Goal: Information Seeking & Learning: Learn about a topic

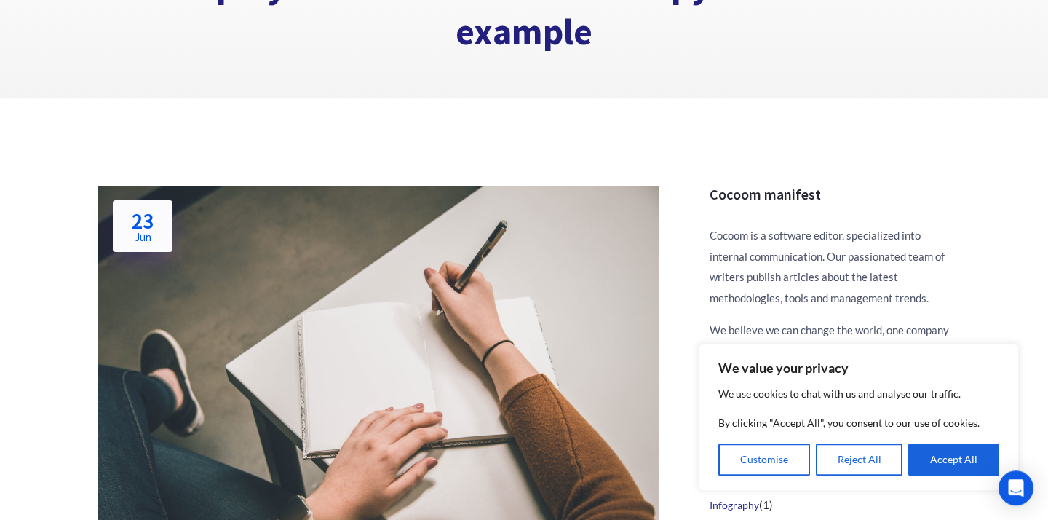
scroll to position [145, 0]
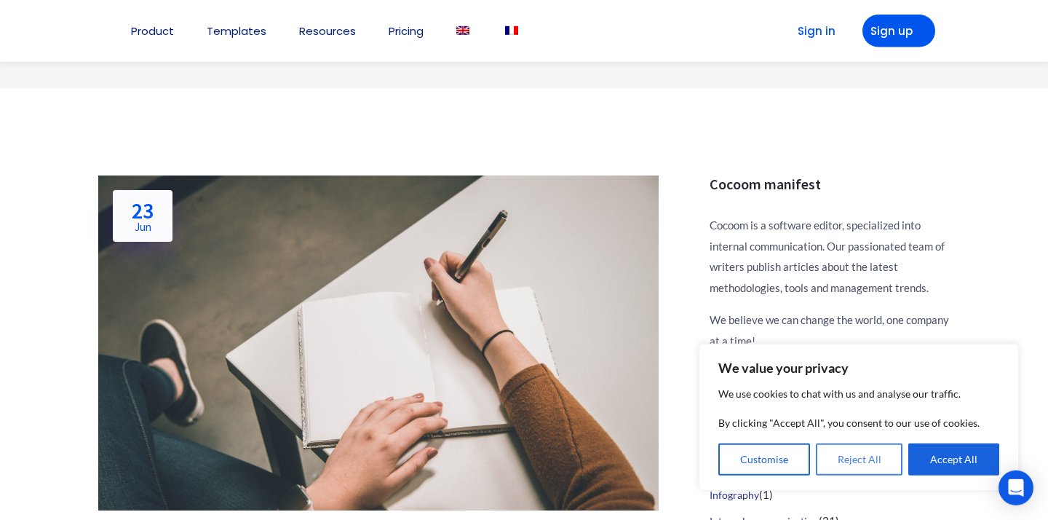
click at [855, 459] on button "Reject All" at bounding box center [859, 459] width 87 height 32
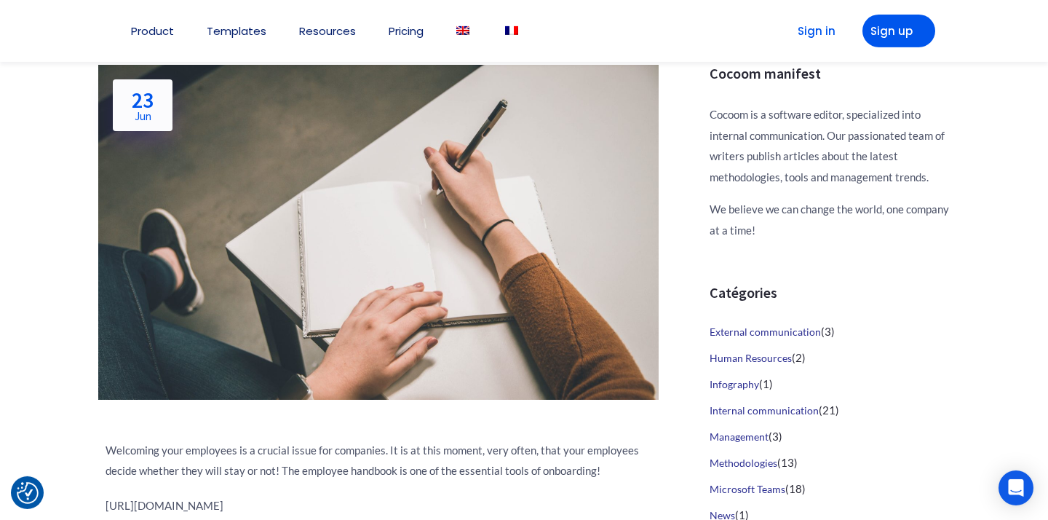
scroll to position [271, 0]
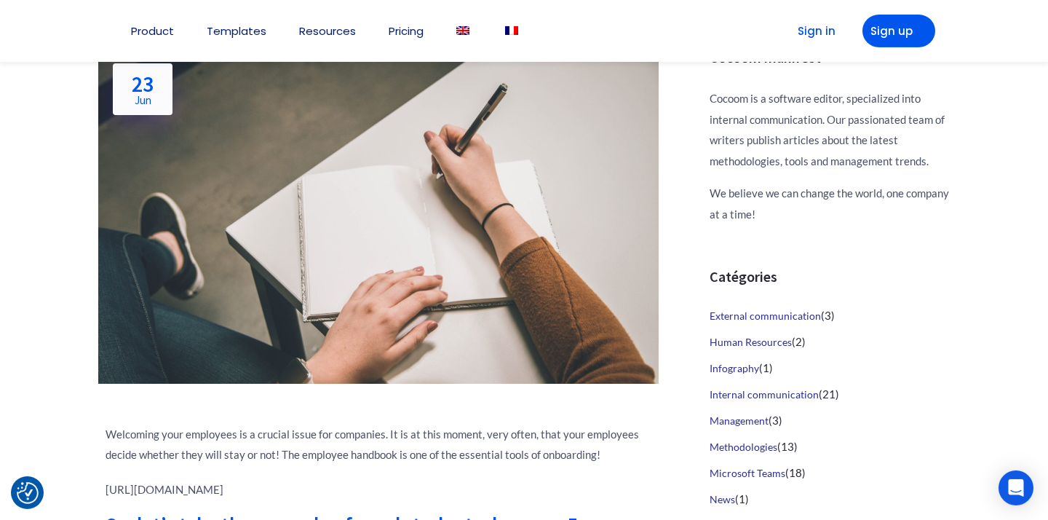
drag, startPoint x: 333, startPoint y: 365, endPoint x: 445, endPoint y: 368, distance: 112.1
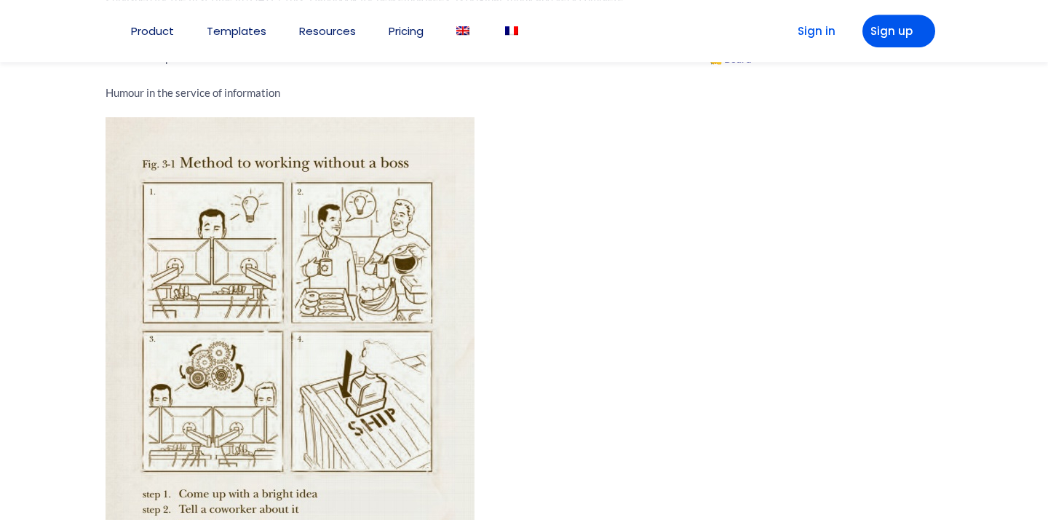
scroll to position [721, 0]
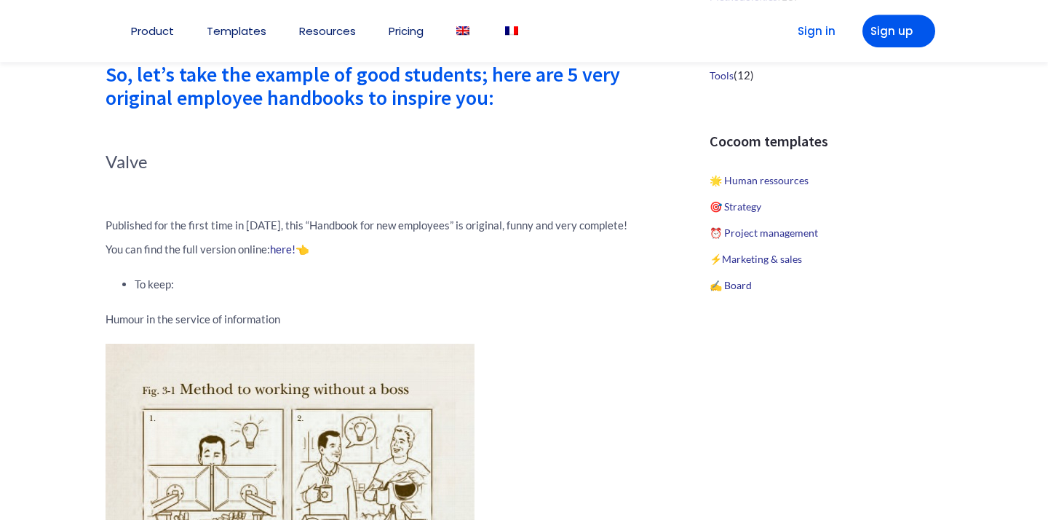
click at [221, 244] on p "You can find the full version online: here! 👈" at bounding box center [379, 249] width 546 height 20
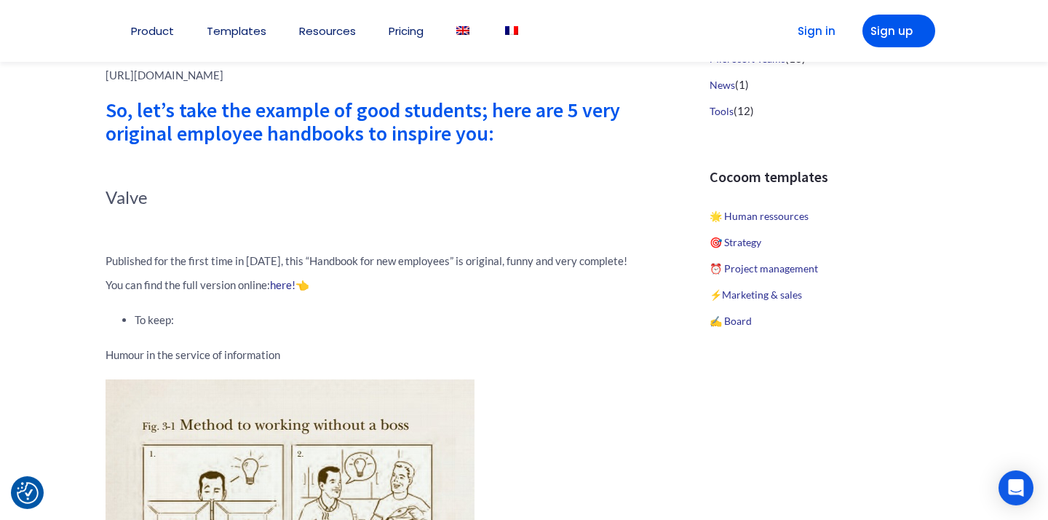
scroll to position [699, 0]
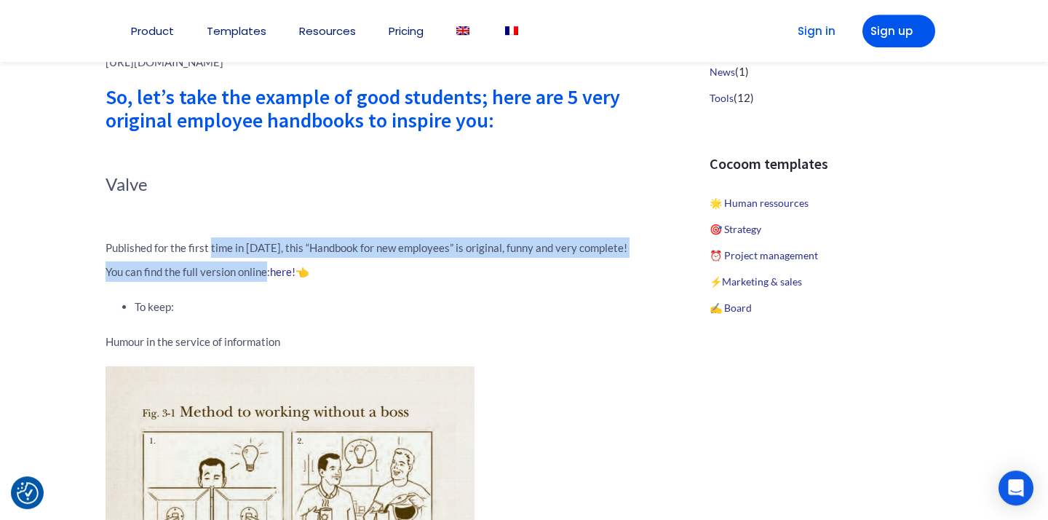
drag, startPoint x: 210, startPoint y: 252, endPoint x: 266, endPoint y: 282, distance: 63.8
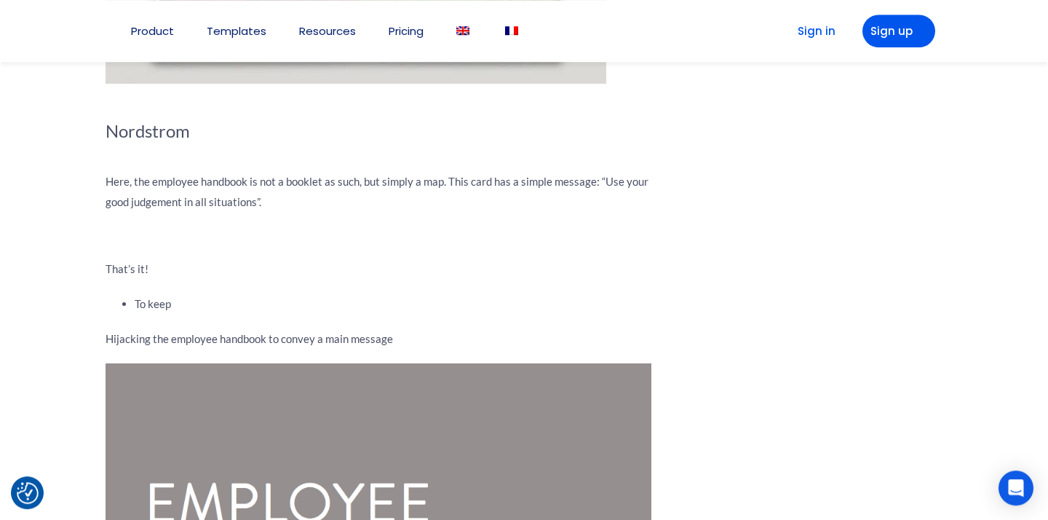
scroll to position [3186, 0]
drag, startPoint x: 307, startPoint y: 184, endPoint x: 348, endPoint y: 186, distance: 40.8
click at [348, 186] on span "Here, the employee handbook is not a booklet as such, but simply a map. This ca…" at bounding box center [377, 191] width 543 height 33
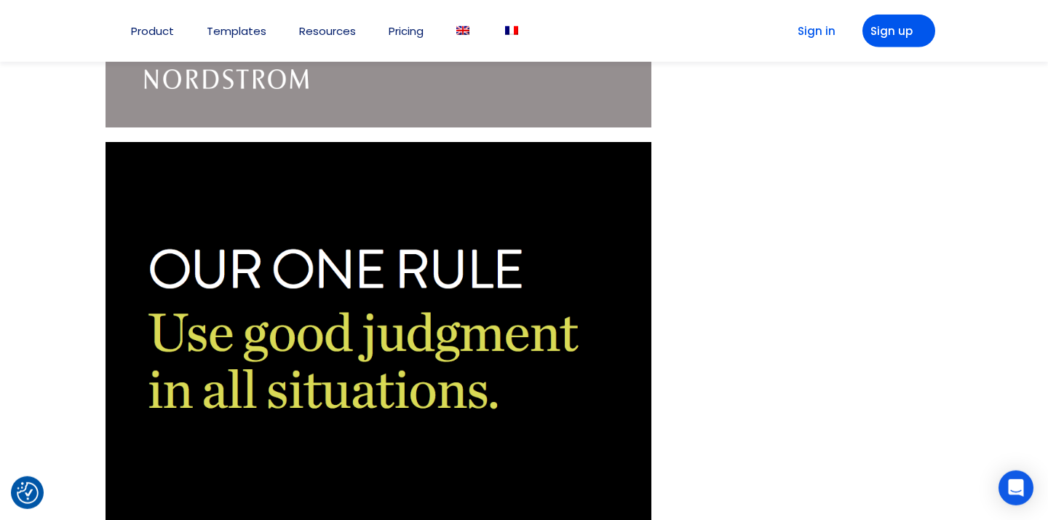
scroll to position [3957, 0]
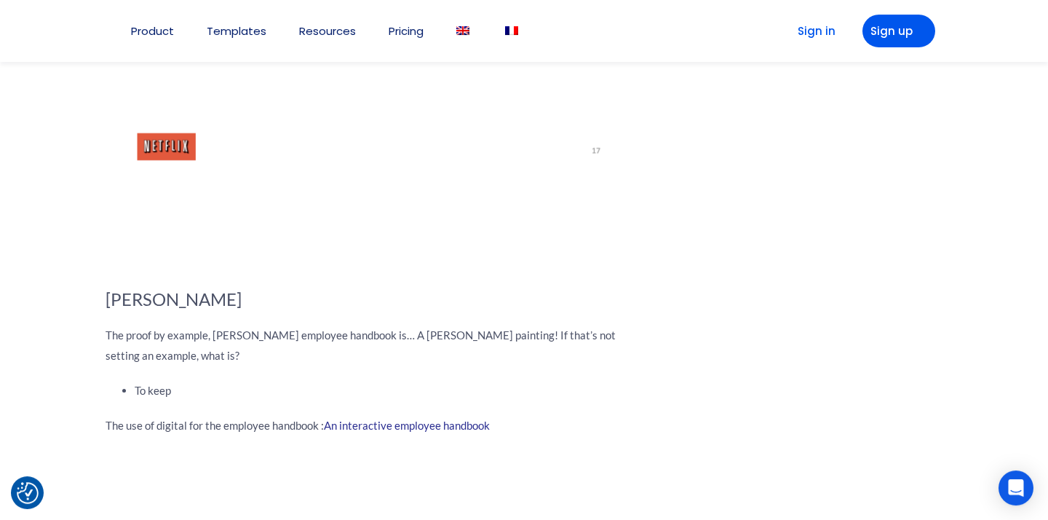
scroll to position [5607, 0]
